Goal: Browse casually

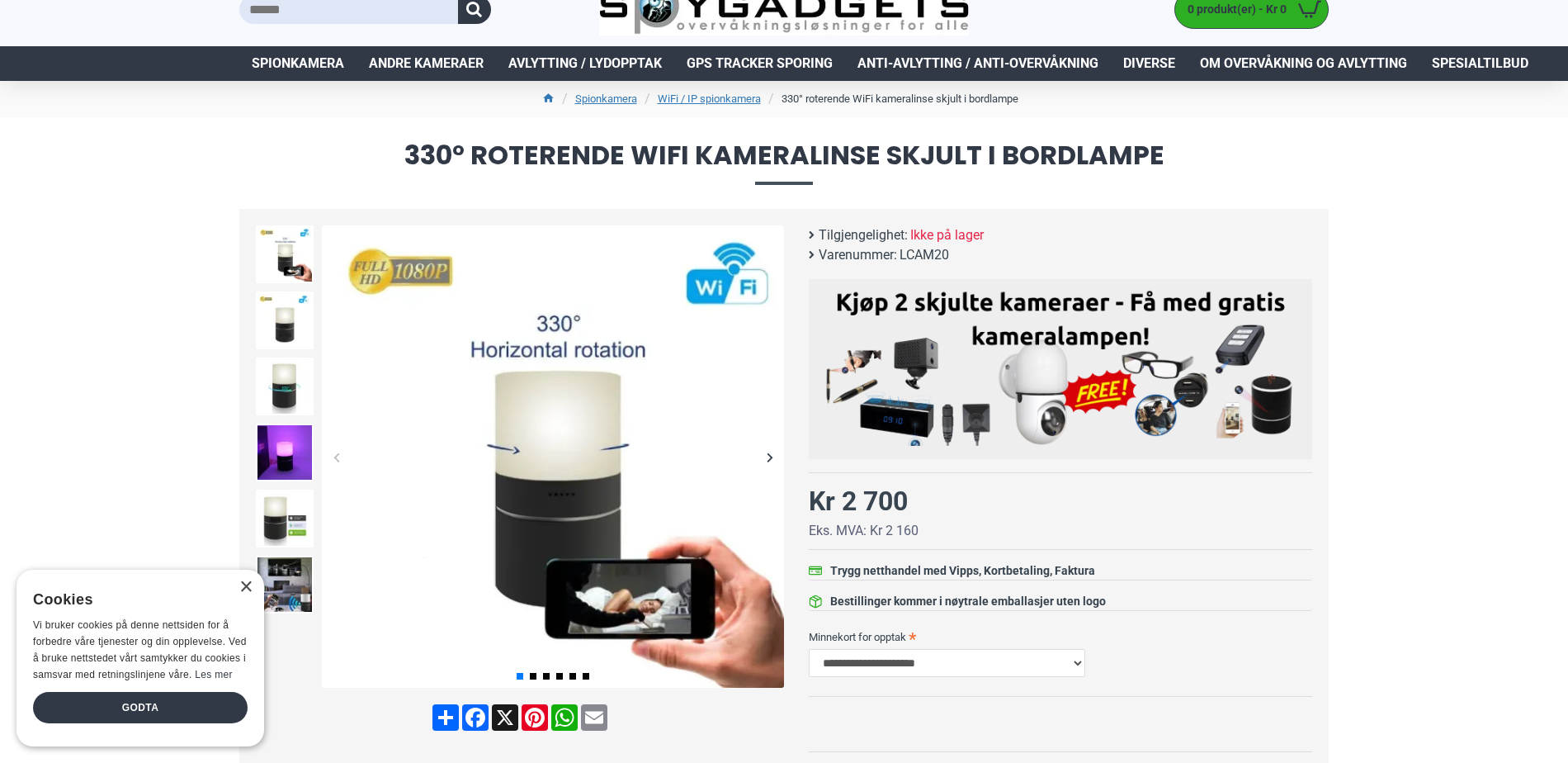
scroll to position [82, 0]
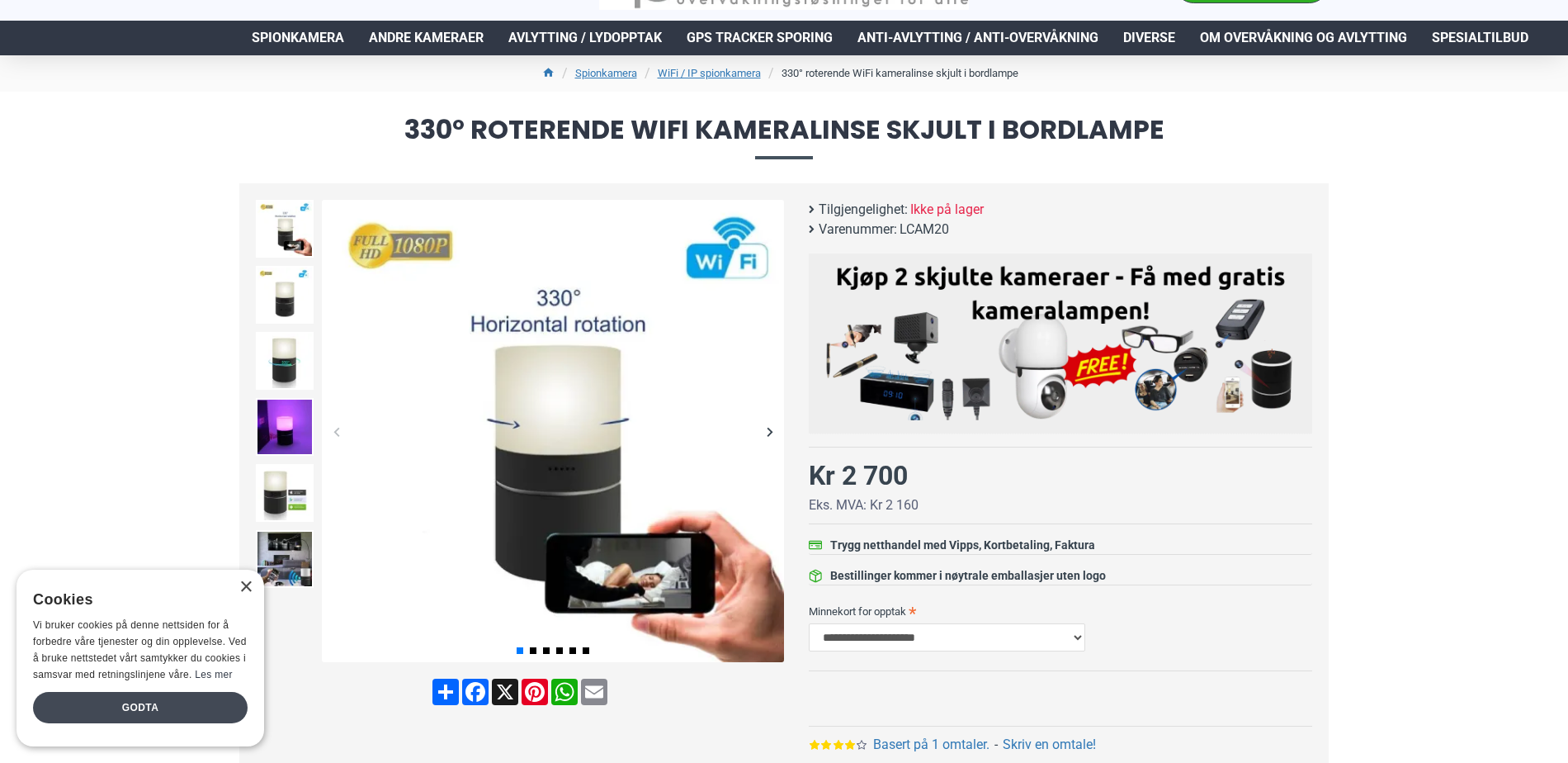
click at [208, 712] on div "Godta" at bounding box center [140, 708] width 214 height 31
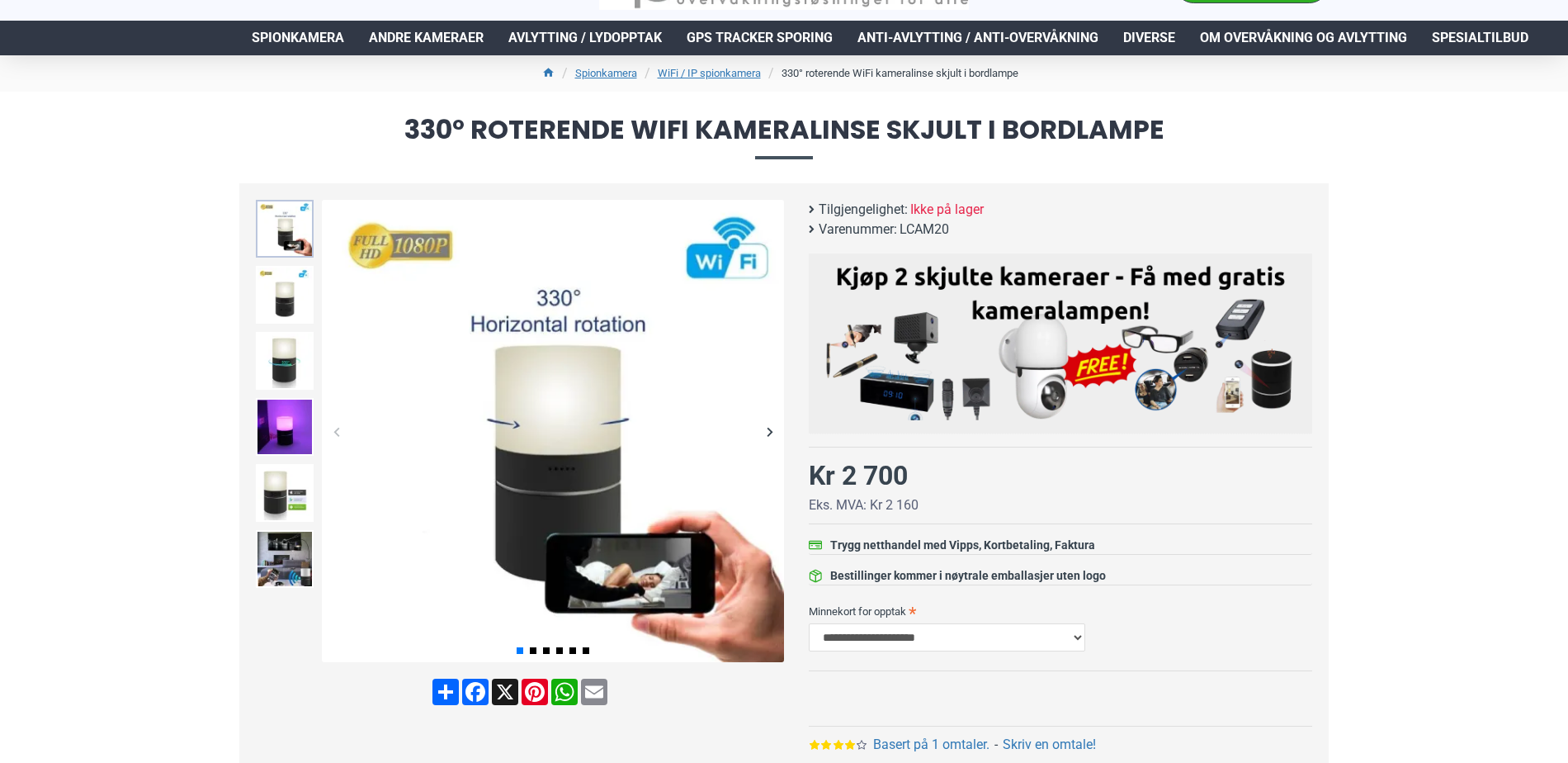
click at [291, 243] on img at bounding box center [284, 228] width 58 height 58
click at [299, 307] on img at bounding box center [284, 295] width 58 height 58
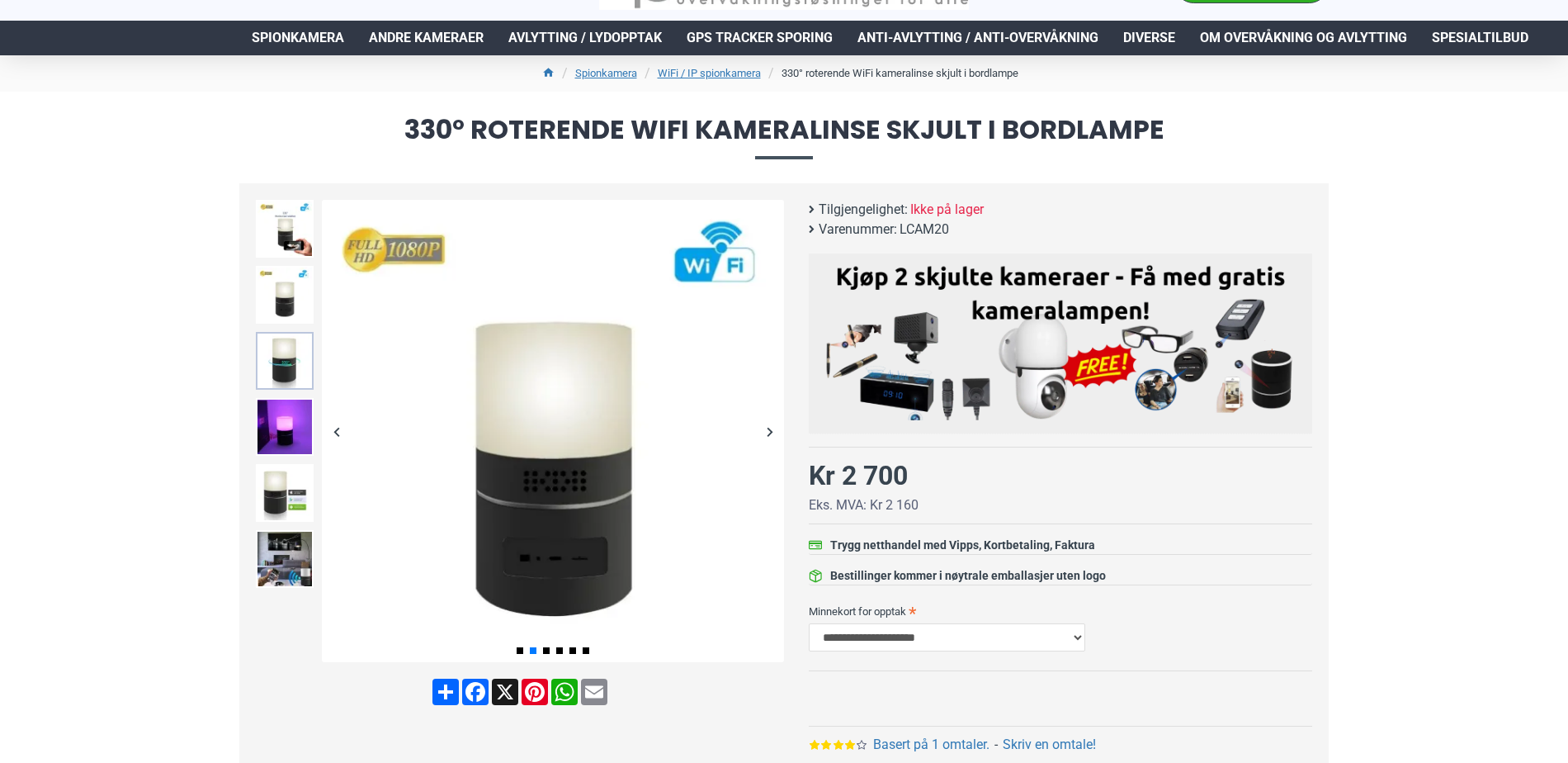
click at [298, 339] on img at bounding box center [284, 360] width 58 height 58
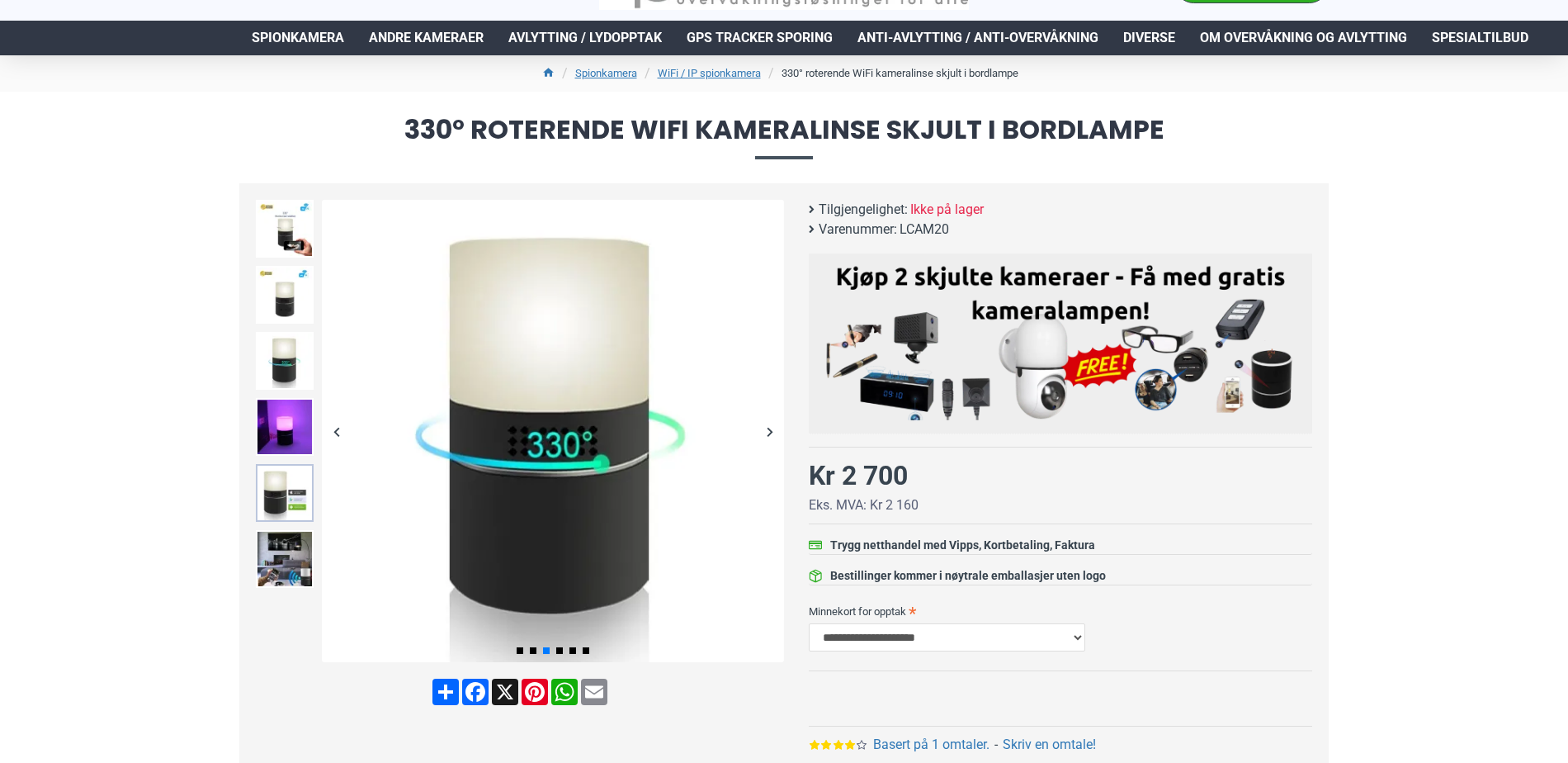
click at [280, 510] on img at bounding box center [284, 492] width 58 height 58
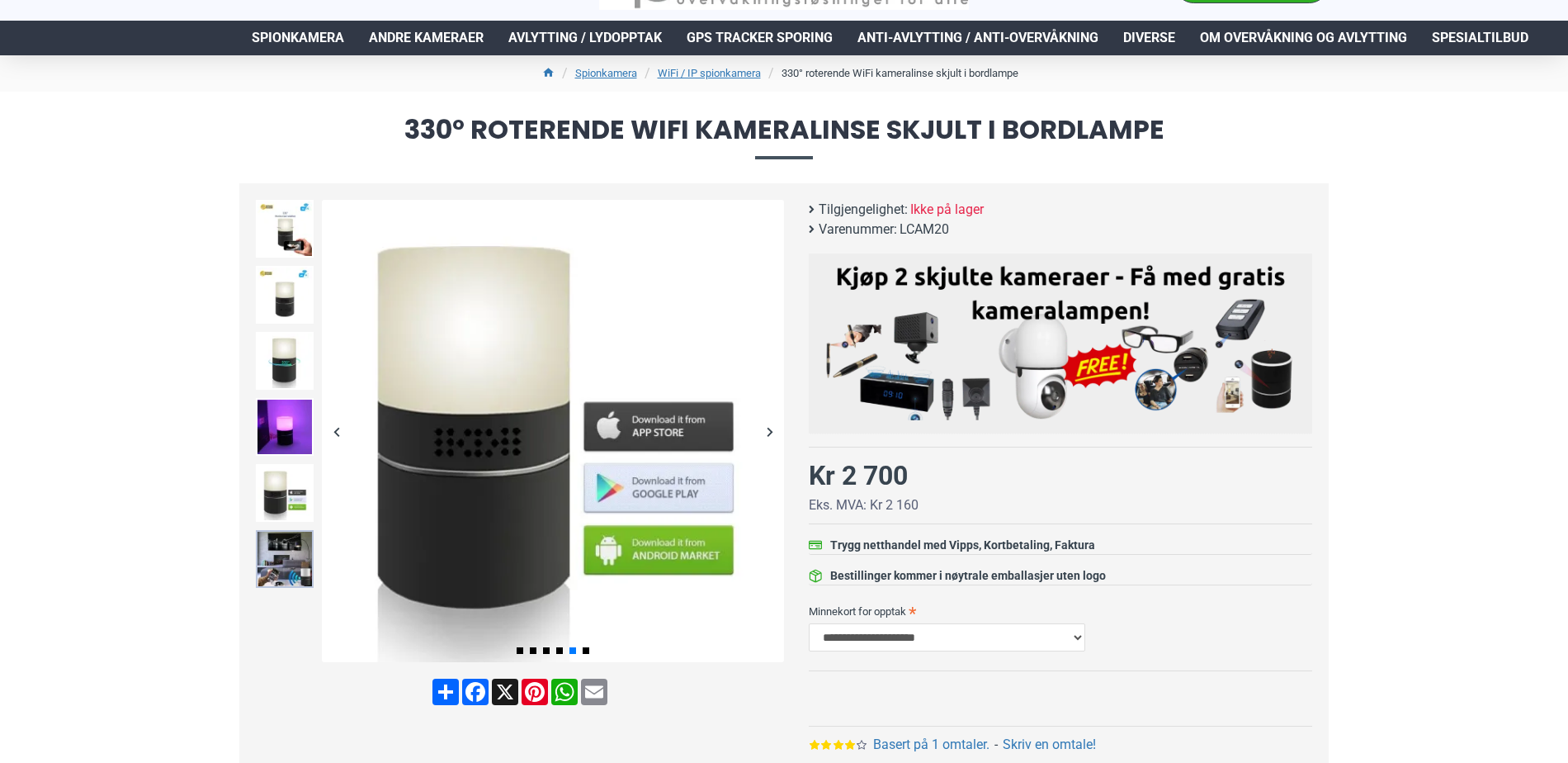
click at [279, 568] on img at bounding box center [284, 559] width 58 height 58
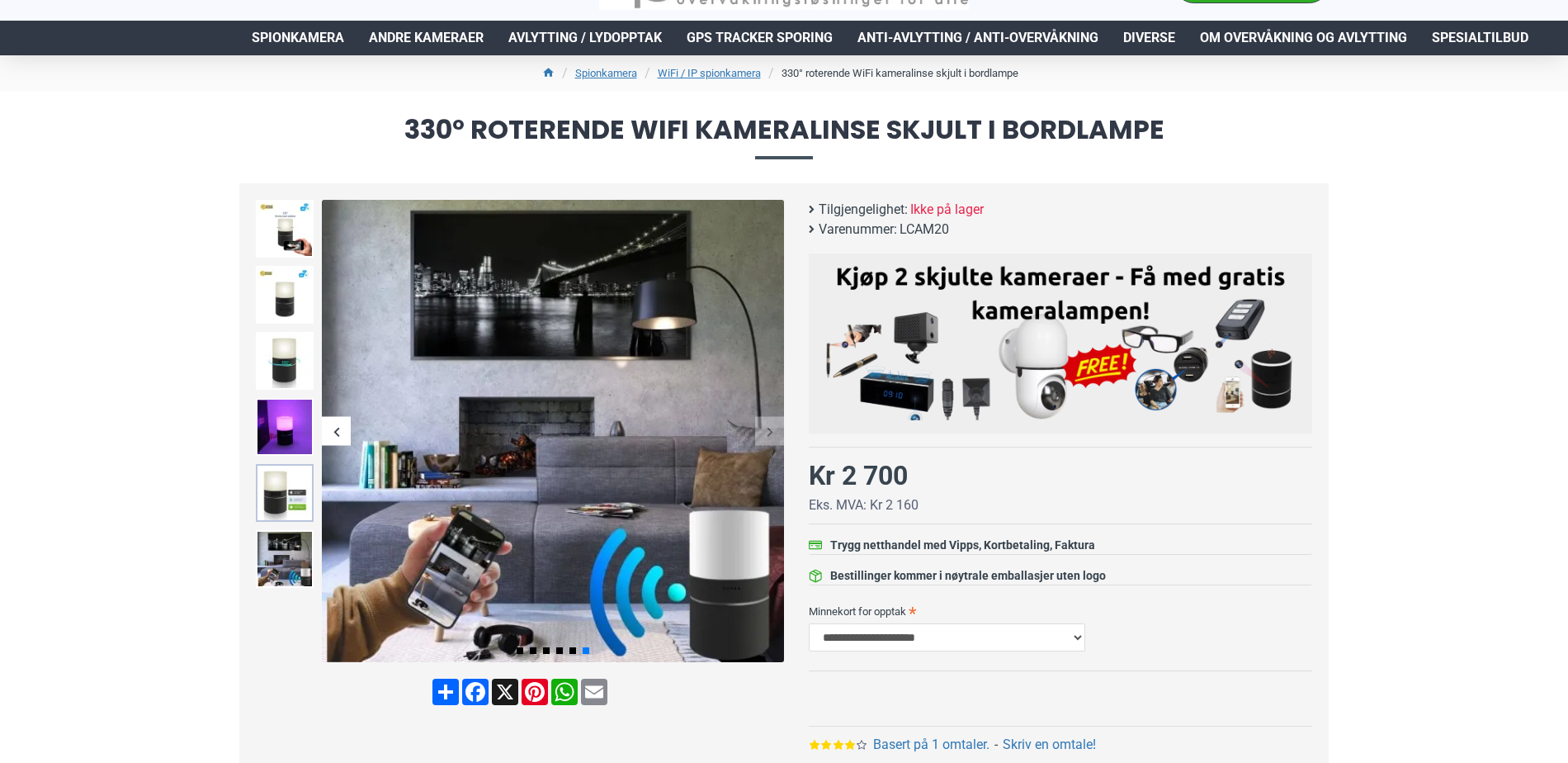
click at [279, 508] on img at bounding box center [284, 492] width 58 height 58
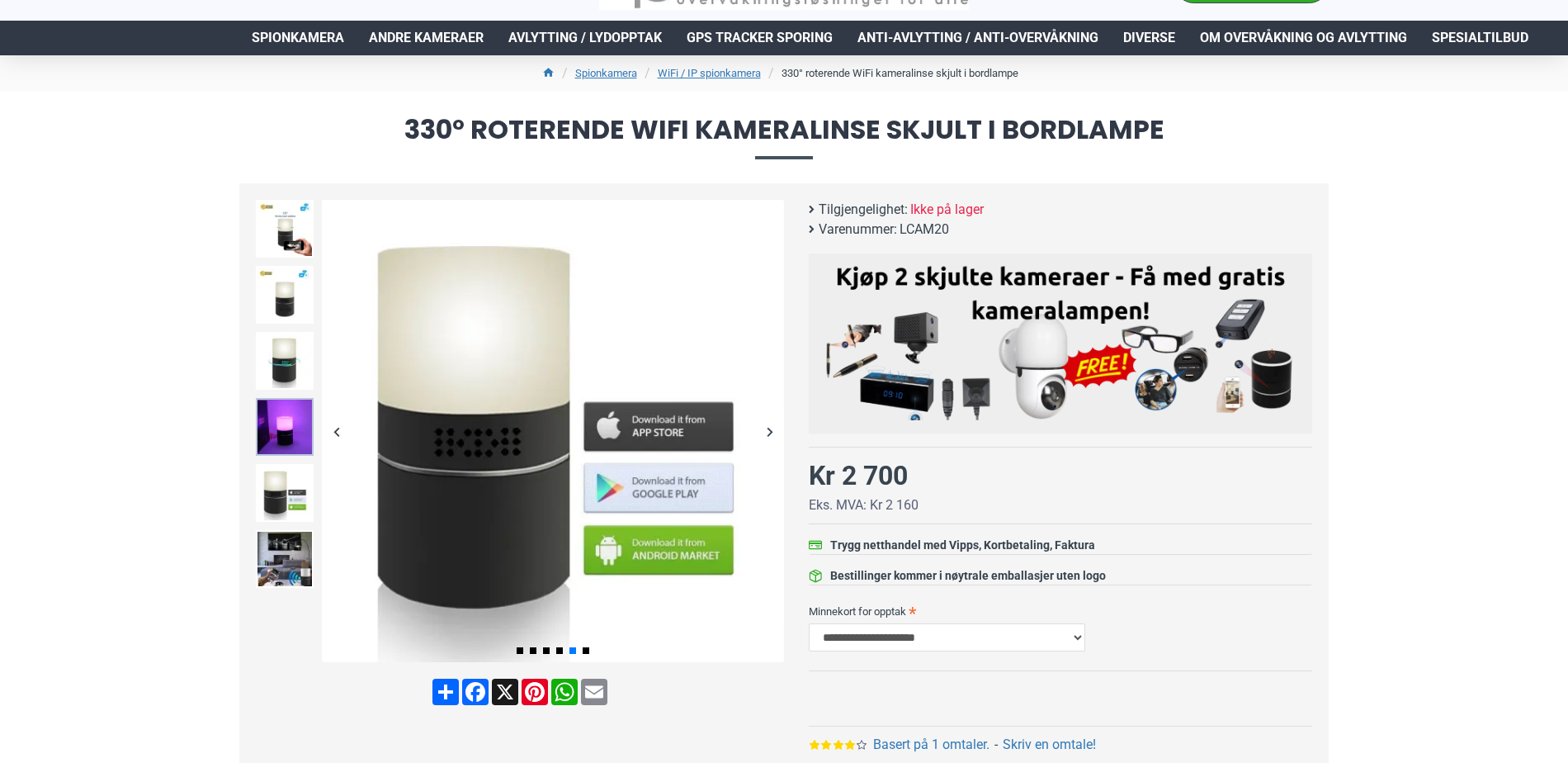
click at [275, 410] on img at bounding box center [284, 427] width 58 height 58
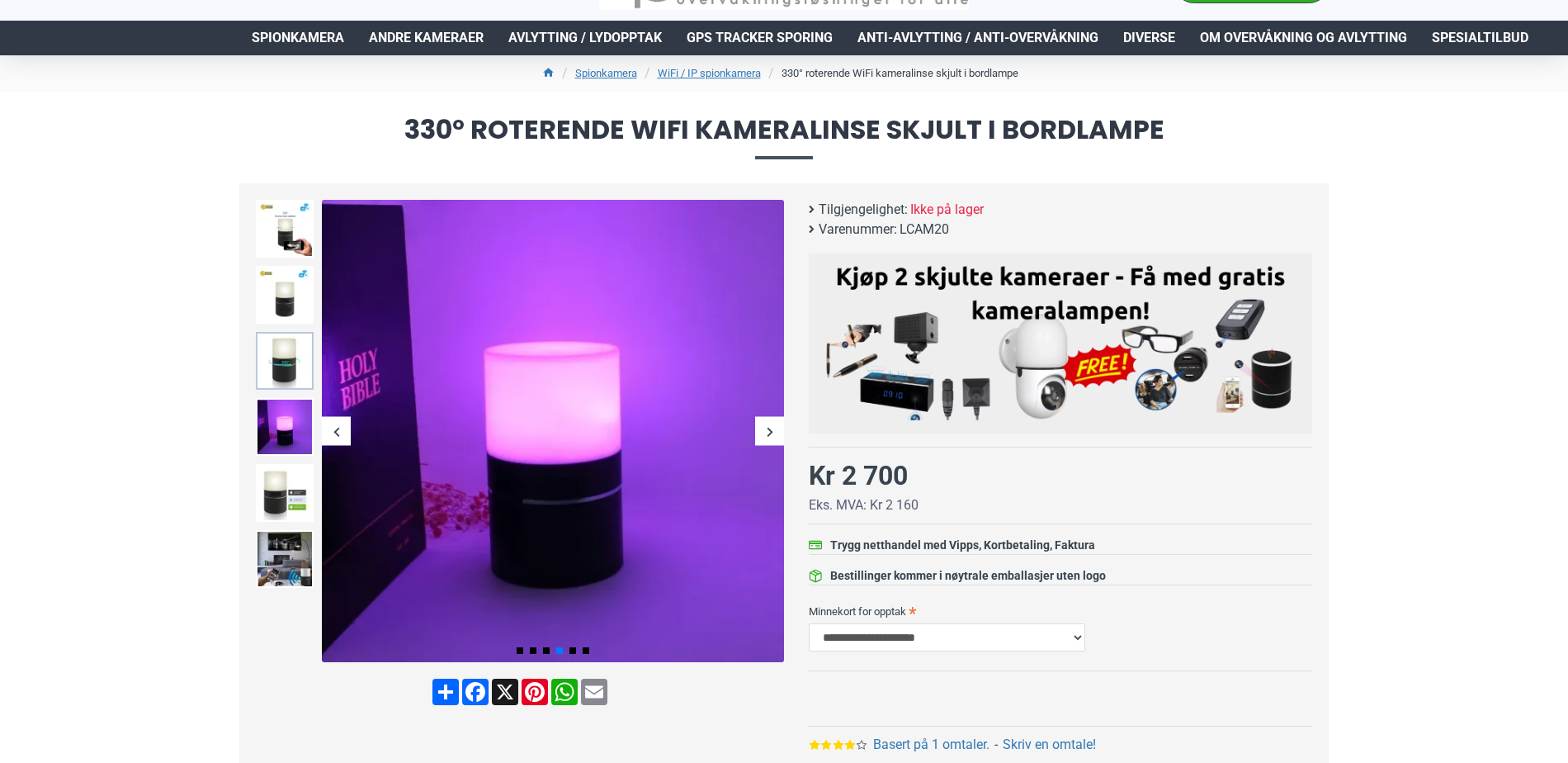
click at [278, 345] on img at bounding box center [284, 360] width 58 height 58
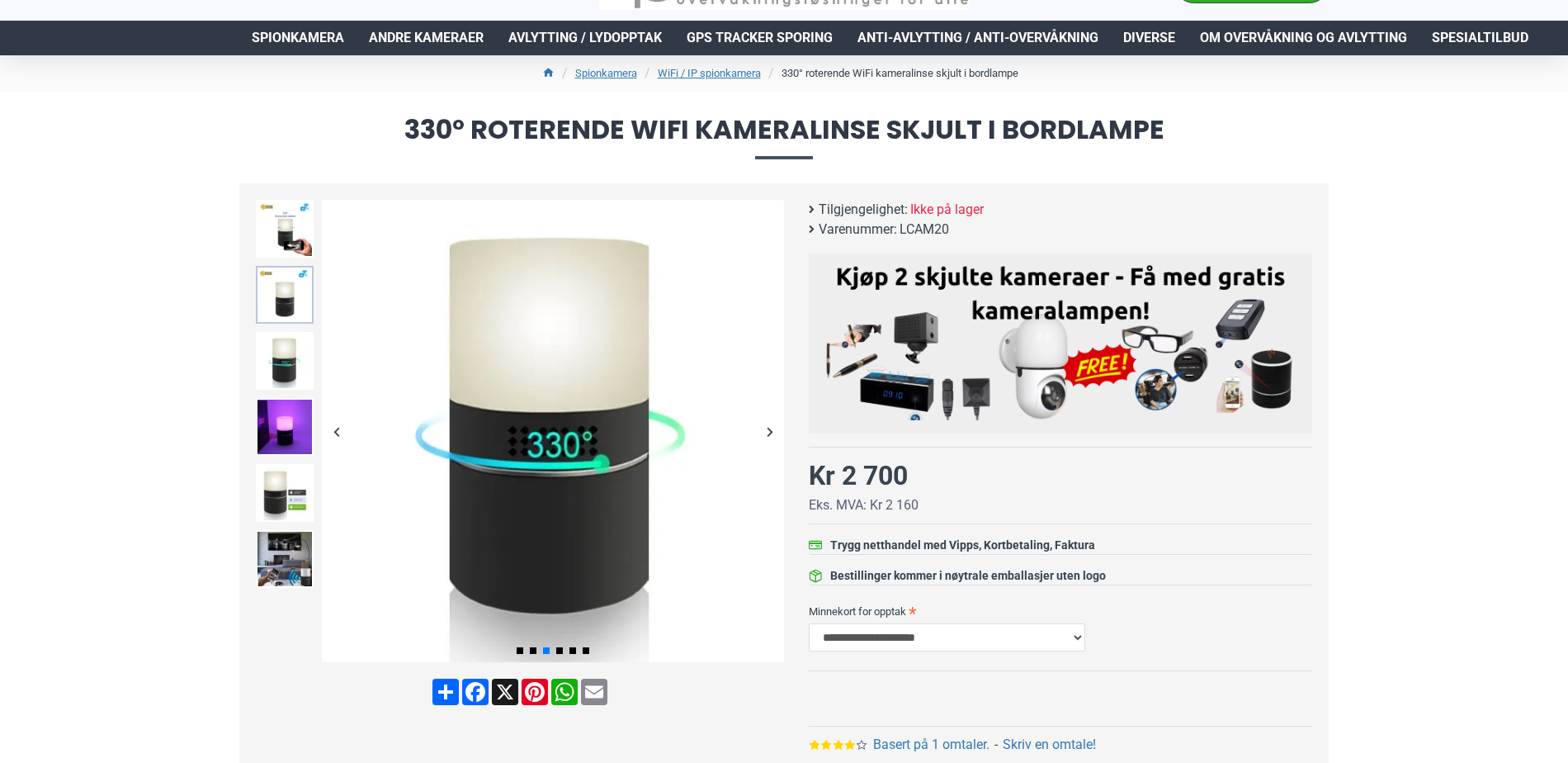
click at [282, 286] on img at bounding box center [284, 295] width 58 height 58
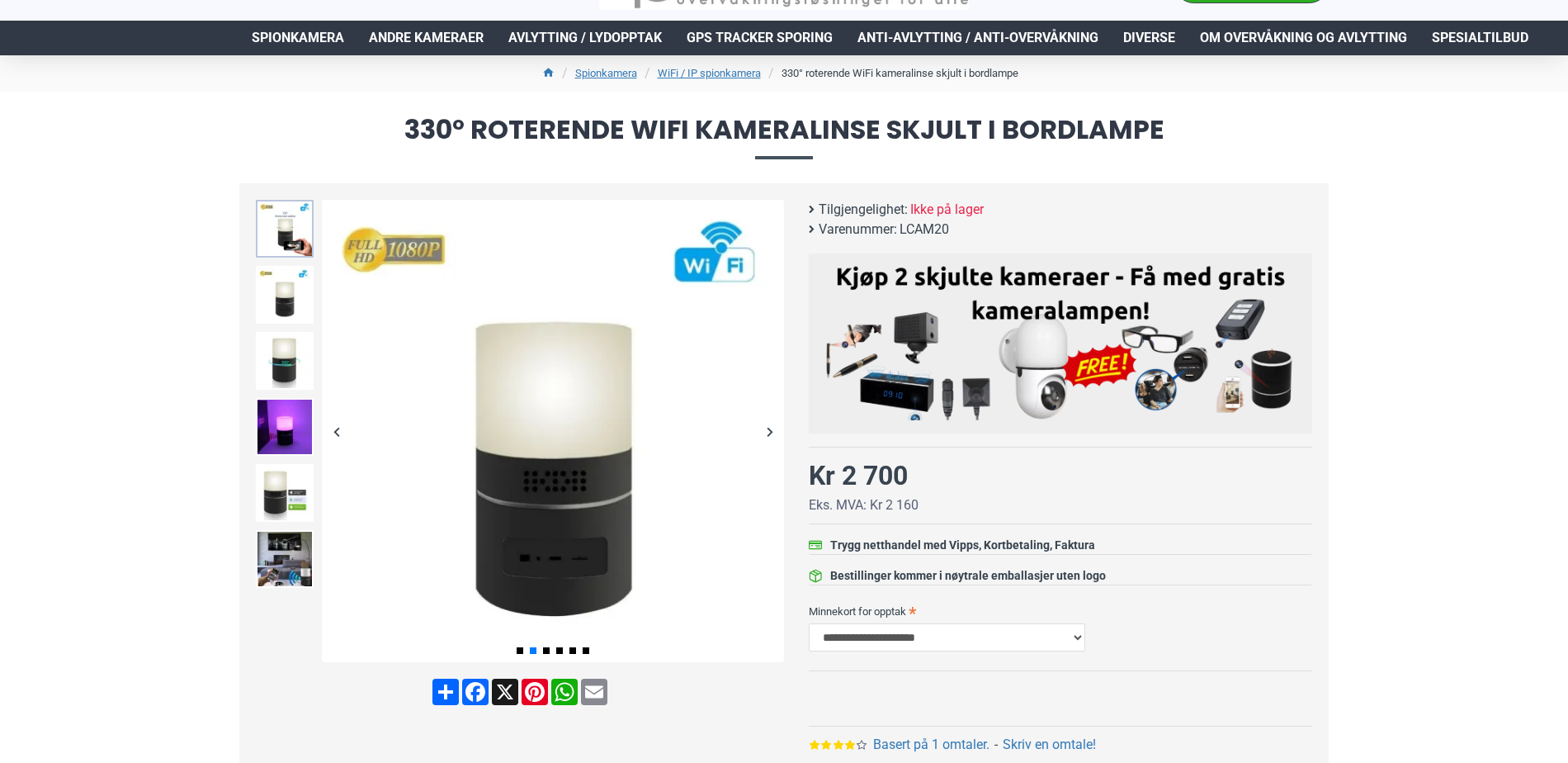
click at [284, 243] on img at bounding box center [284, 228] width 58 height 58
